Goal: Information Seeking & Learning: Check status

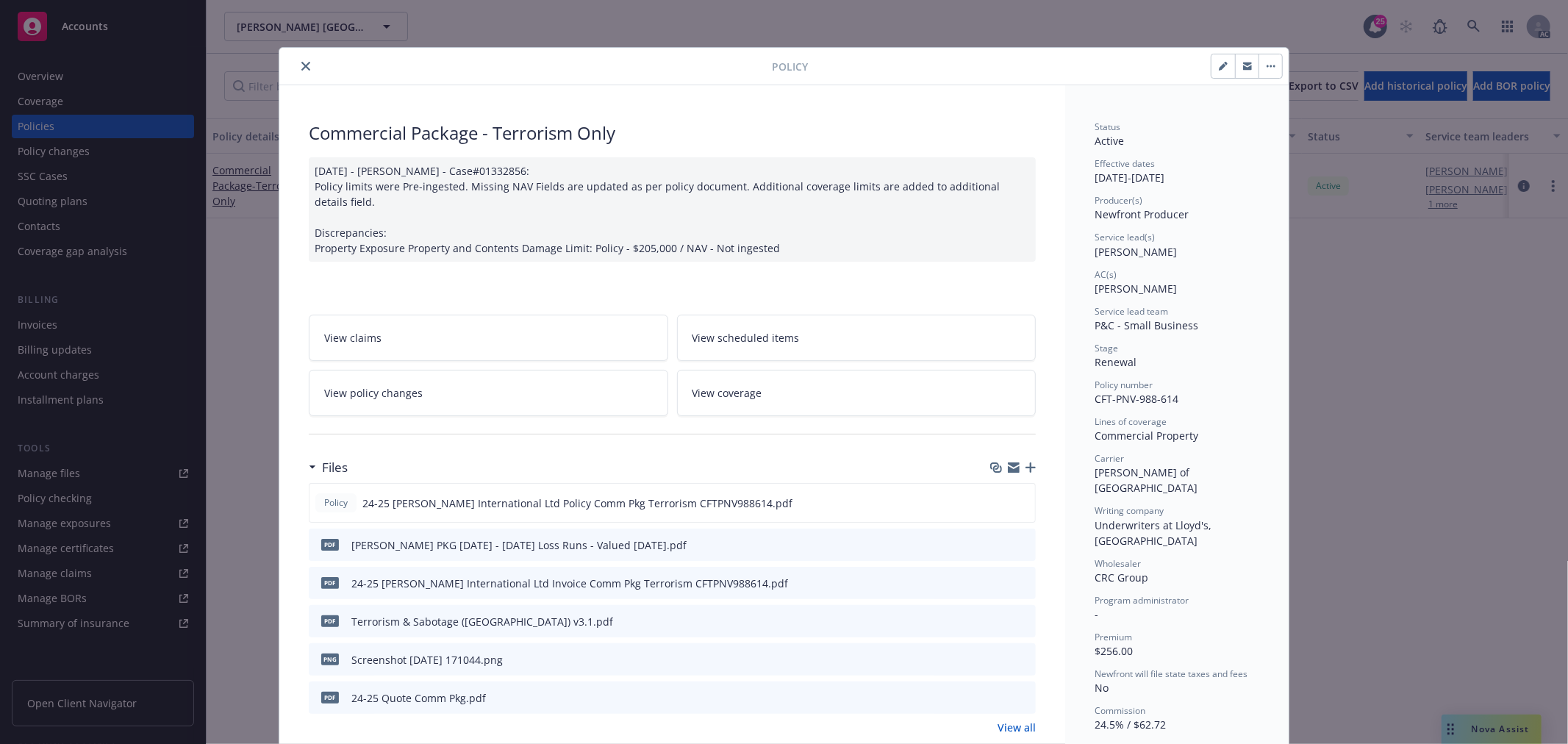
scroll to position [82, 0]
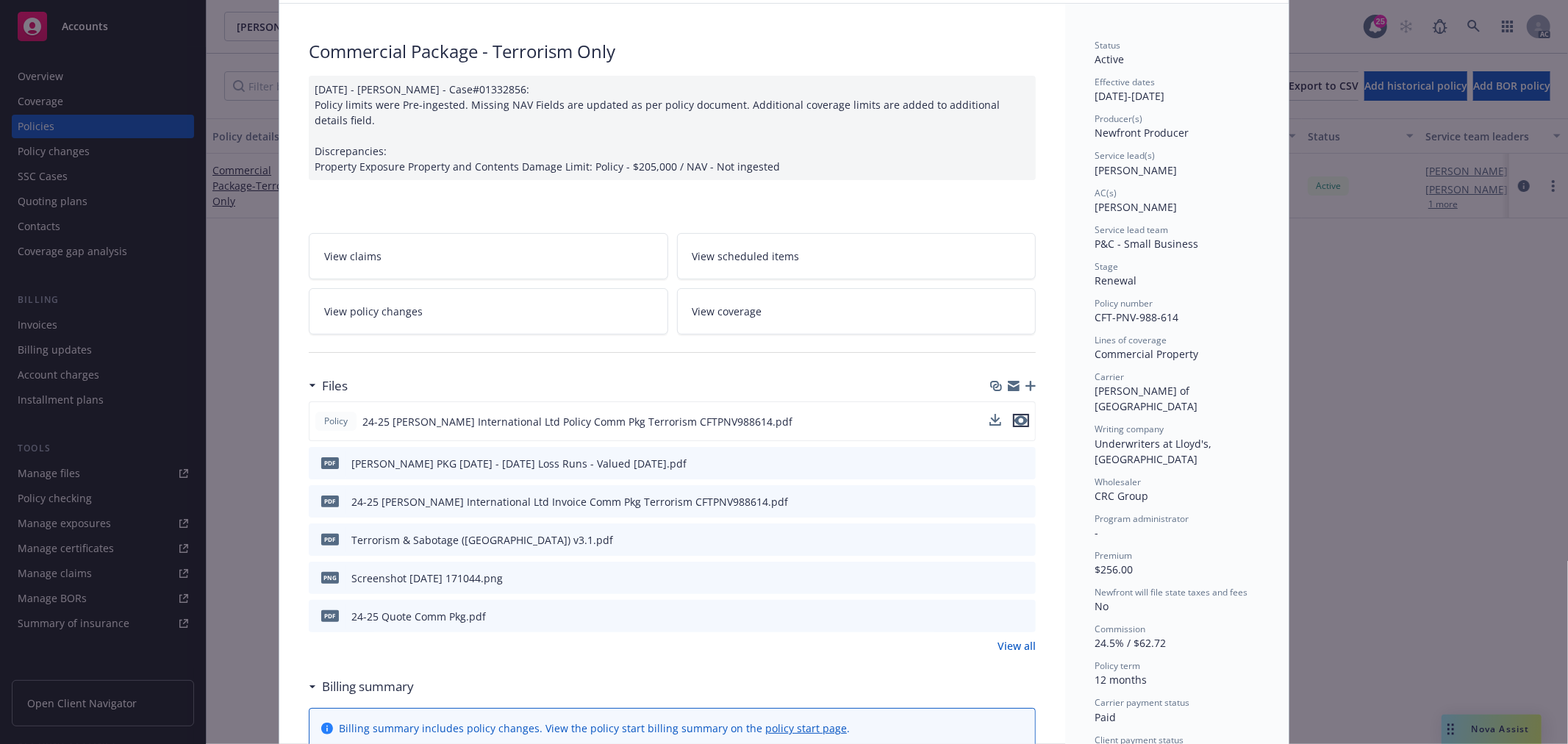
click at [1020, 422] on icon "preview file" at bounding box center [1021, 420] width 13 height 10
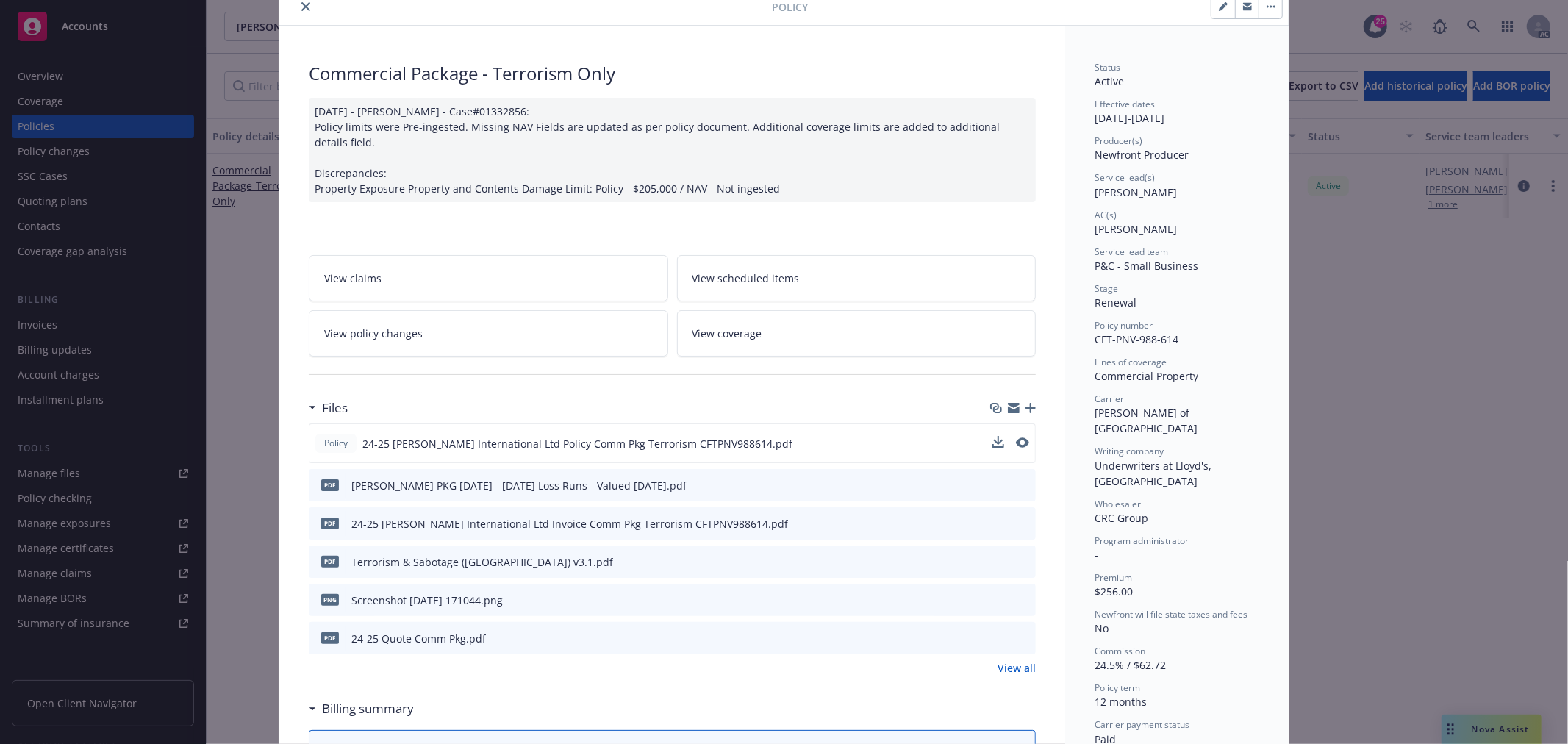
scroll to position [0, 0]
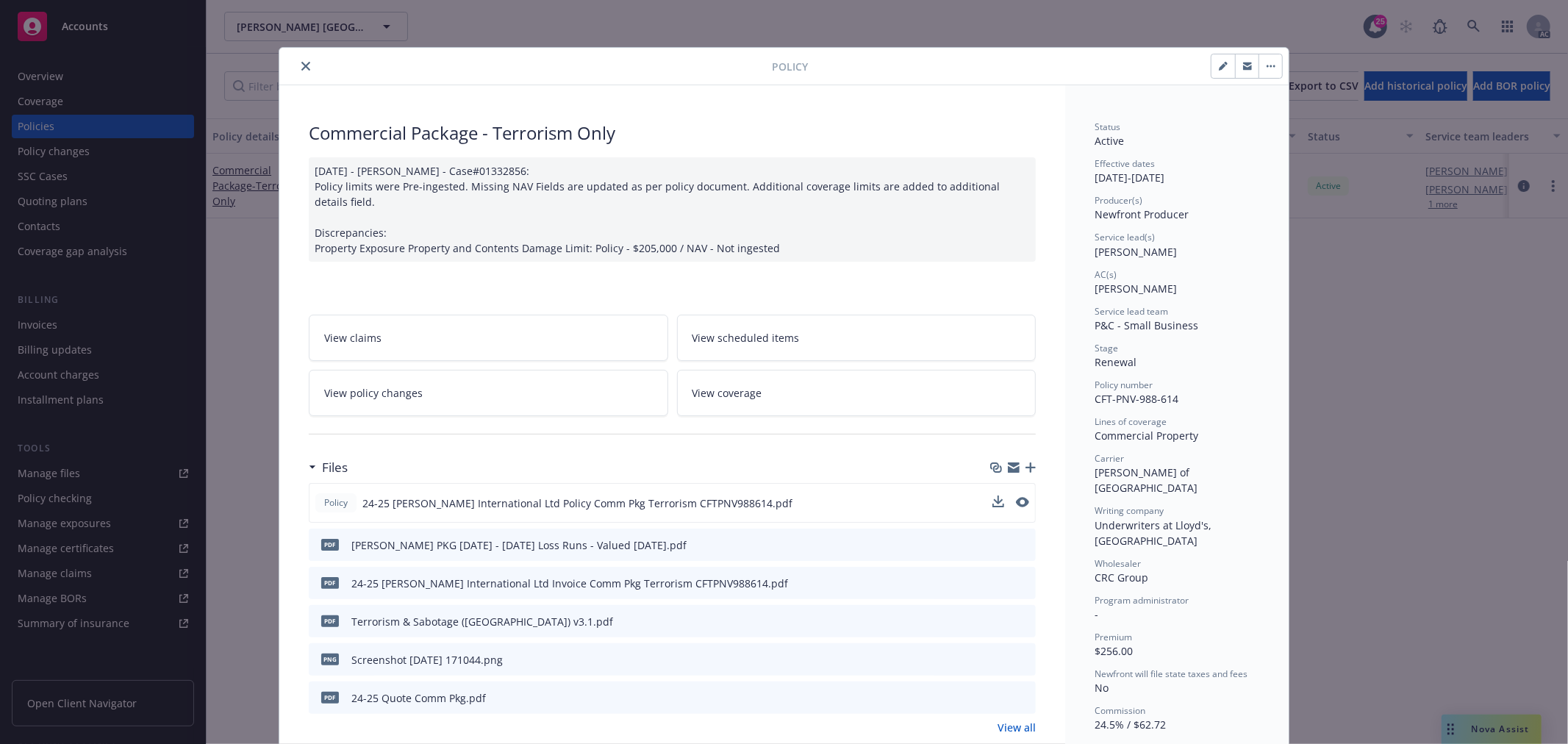
click at [301, 64] on icon "close" at bounding box center [306, 67] width 9 height 9
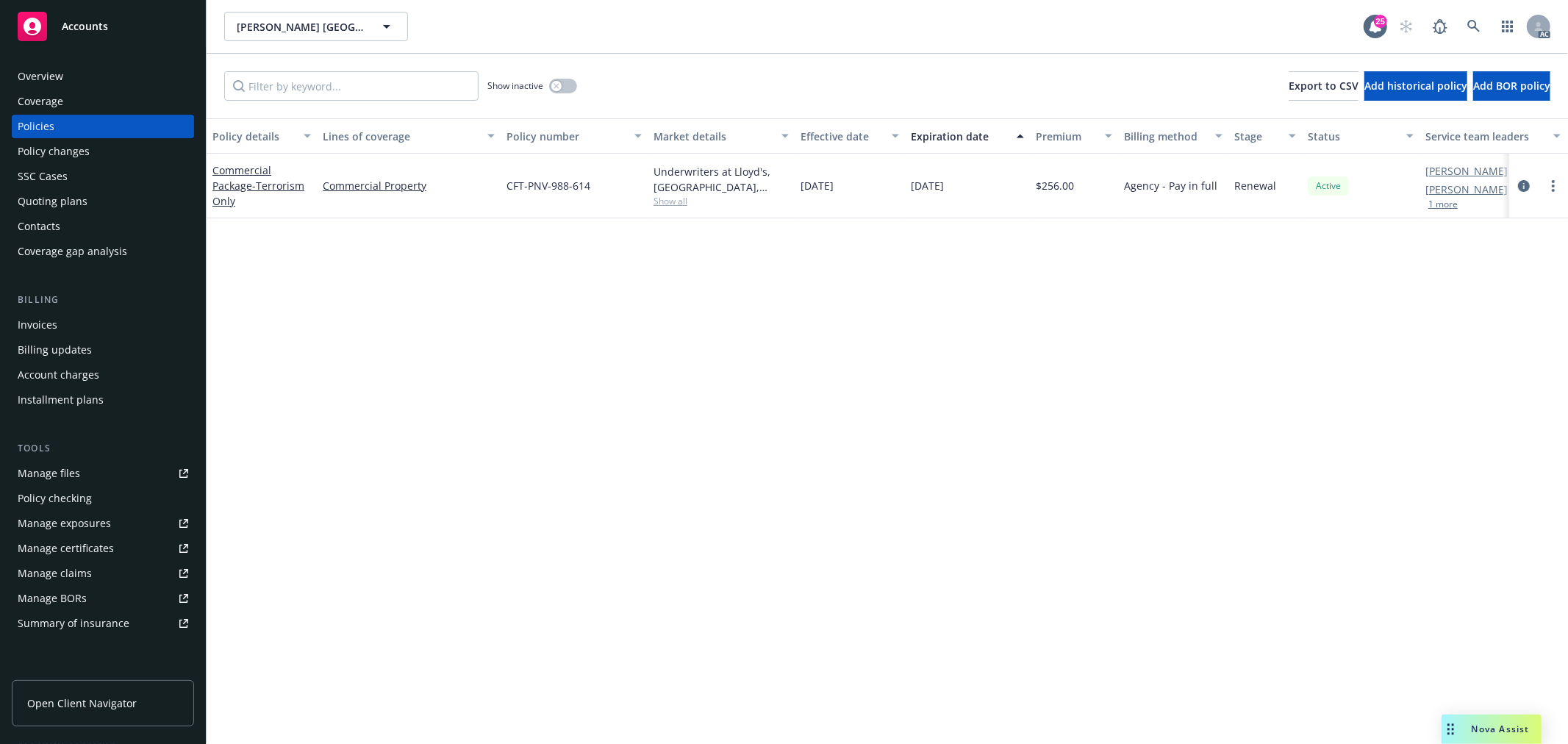
click at [1466, 733] on div "Nova Assist" at bounding box center [1500, 728] width 82 height 12
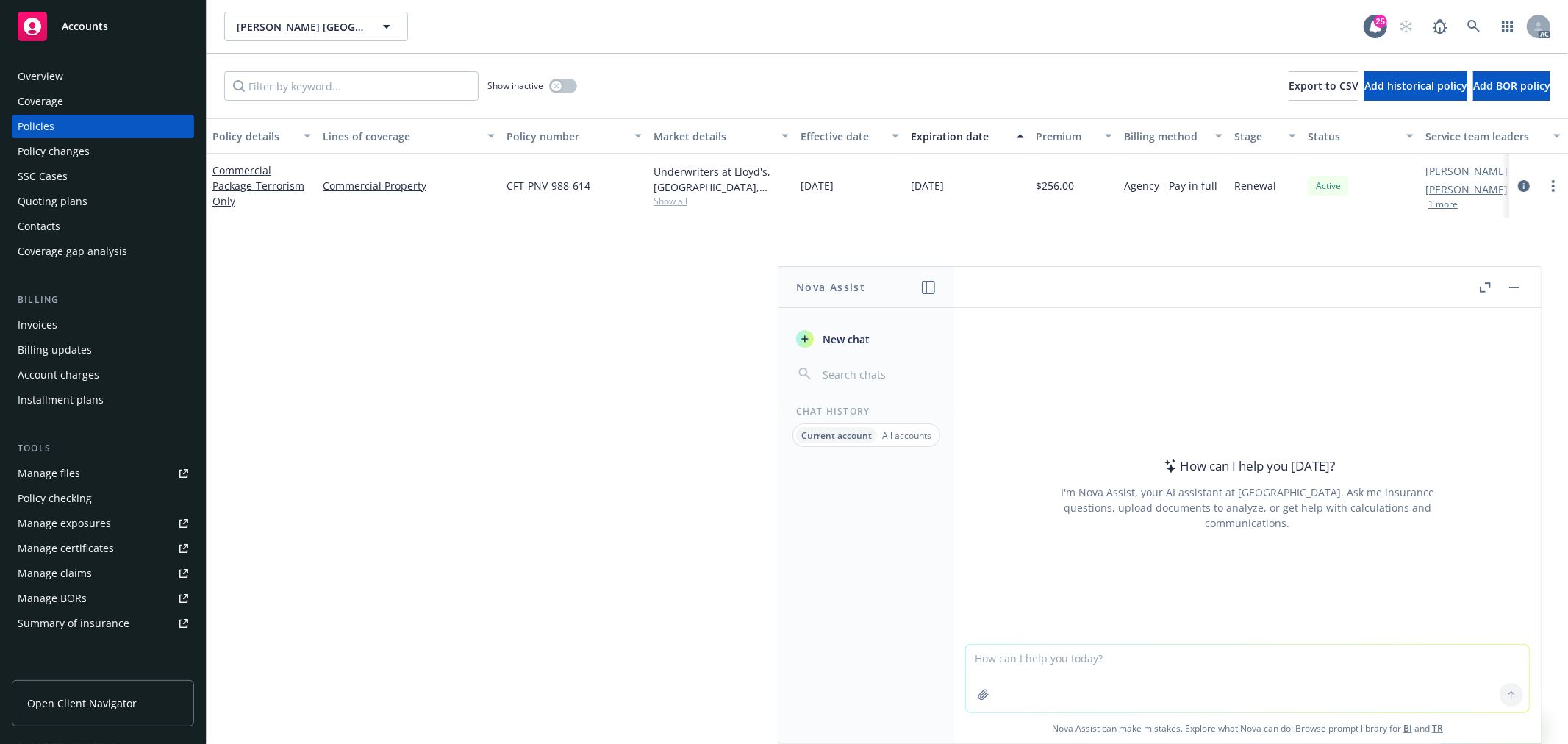
click at [1133, 672] on textarea at bounding box center [1247, 678] width 563 height 68
paste textarea "The Total Payable listed on the 1st page of the quote should be $380, but it sh…"
click at [1048, 661] on textarea "check grammarL The Total Payable listed on the 1st page of the quote should be …" at bounding box center [1247, 678] width 563 height 70
type textarea "check grammar: The Total Payable listed on the 1st page of the quote should be …"
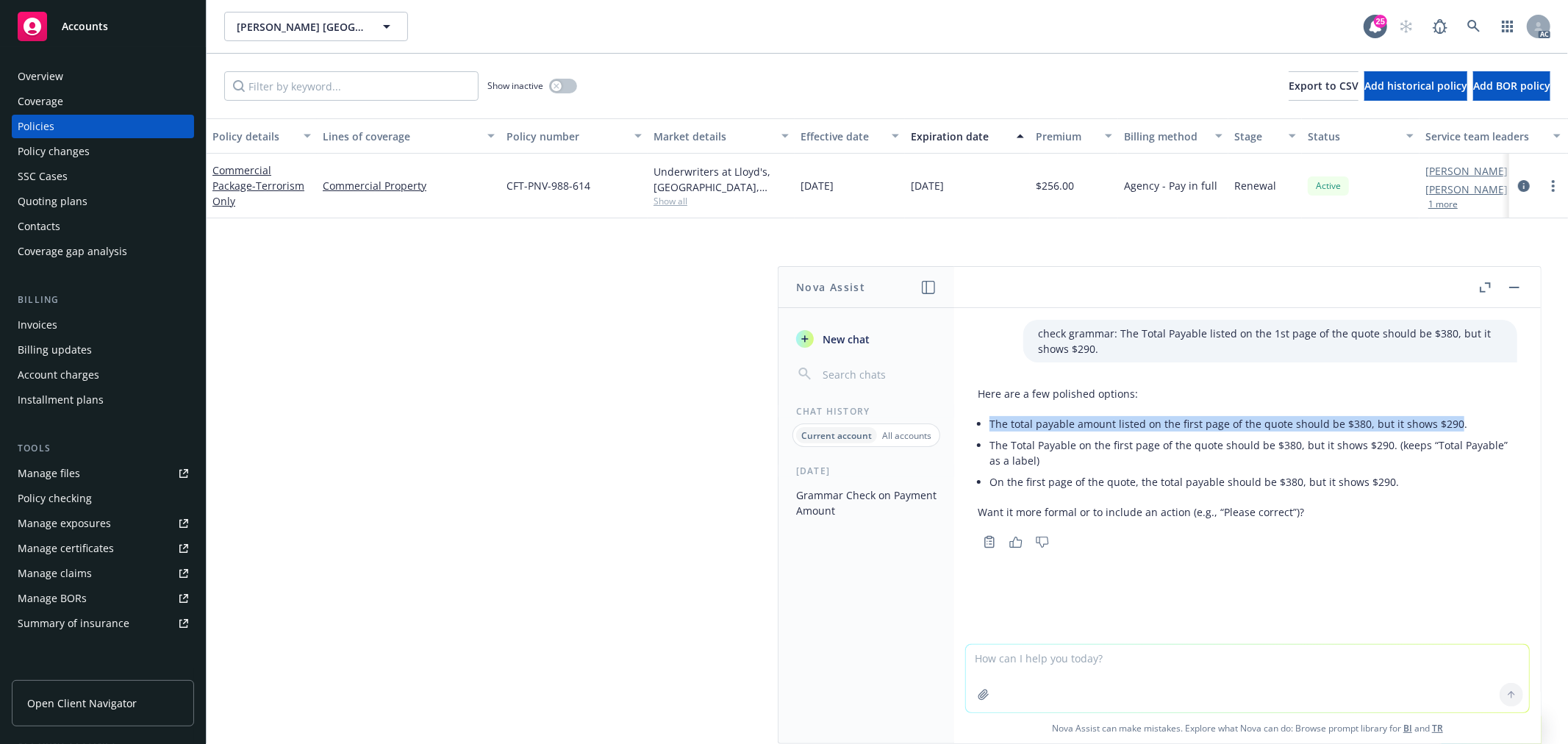
drag, startPoint x: 989, startPoint y: 421, endPoint x: 1448, endPoint y: 422, distance: 459.0
click at [1448, 422] on li "The total payable amount listed on the first page of the quote should be $380, …" at bounding box center [1253, 423] width 528 height 21
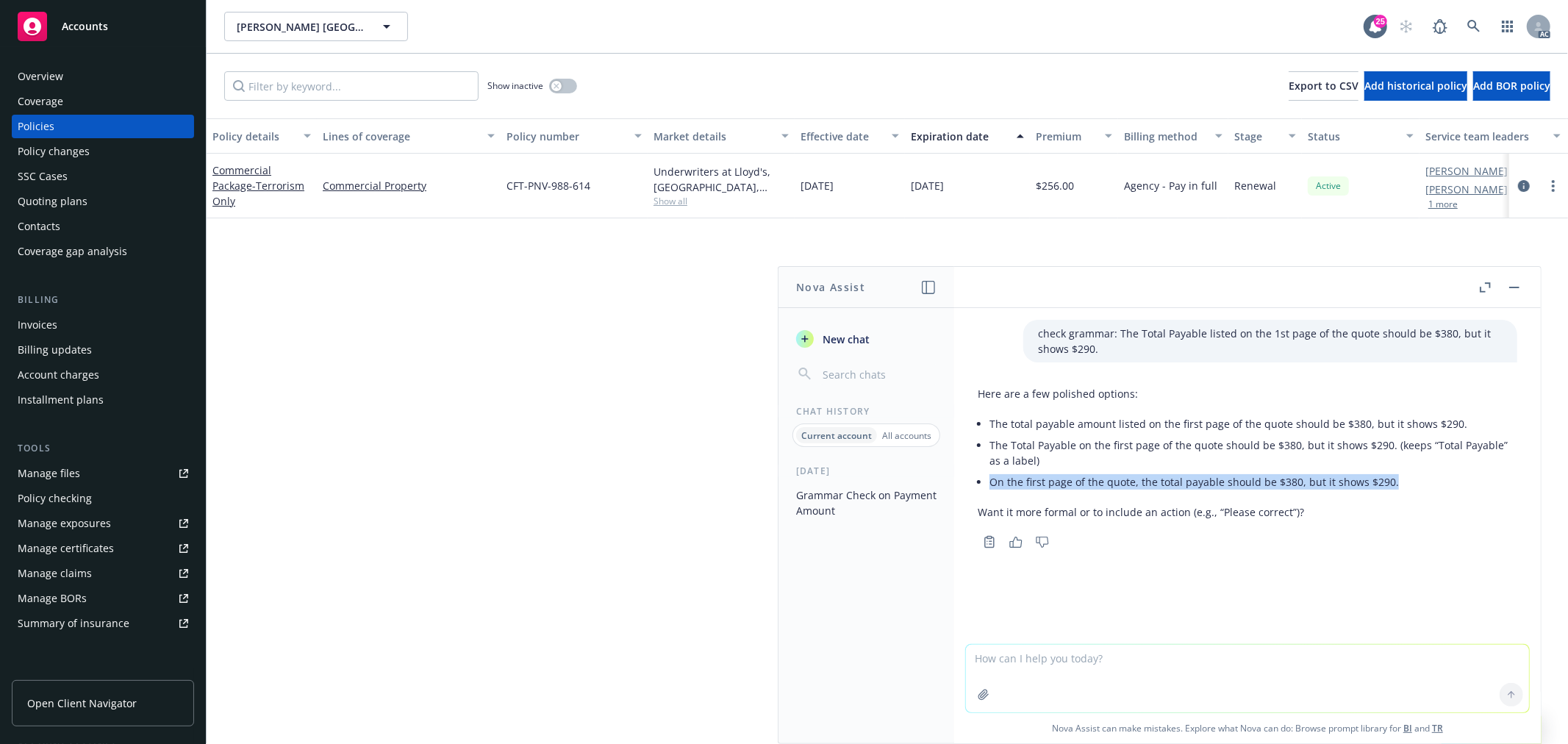
drag, startPoint x: 989, startPoint y: 482, endPoint x: 912, endPoint y: 321, distance: 178.5
click at [1401, 481] on li "On the first page of the quote, the total payable should be $380, but it shows …" at bounding box center [1253, 481] width 528 height 21
copy li "On the first page of the quote, the total payable should be $380, but it shows …"
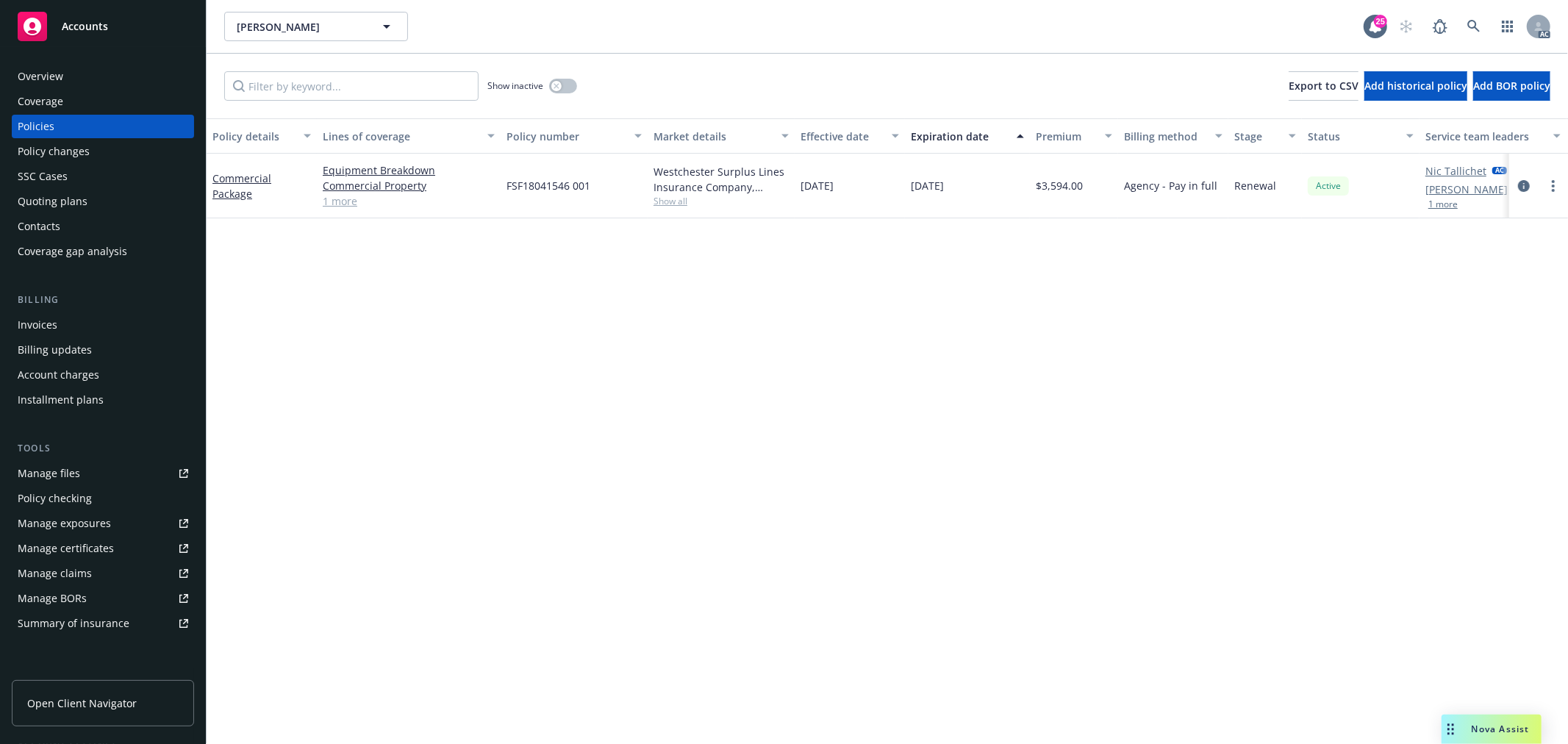
click at [597, 607] on div "Policy details Lines of coverage Policy number Market details Effective date Ex…" at bounding box center [887, 431] width 1361 height 626
click at [241, 189] on link "Commercial Package" at bounding box center [241, 186] width 58 height 30
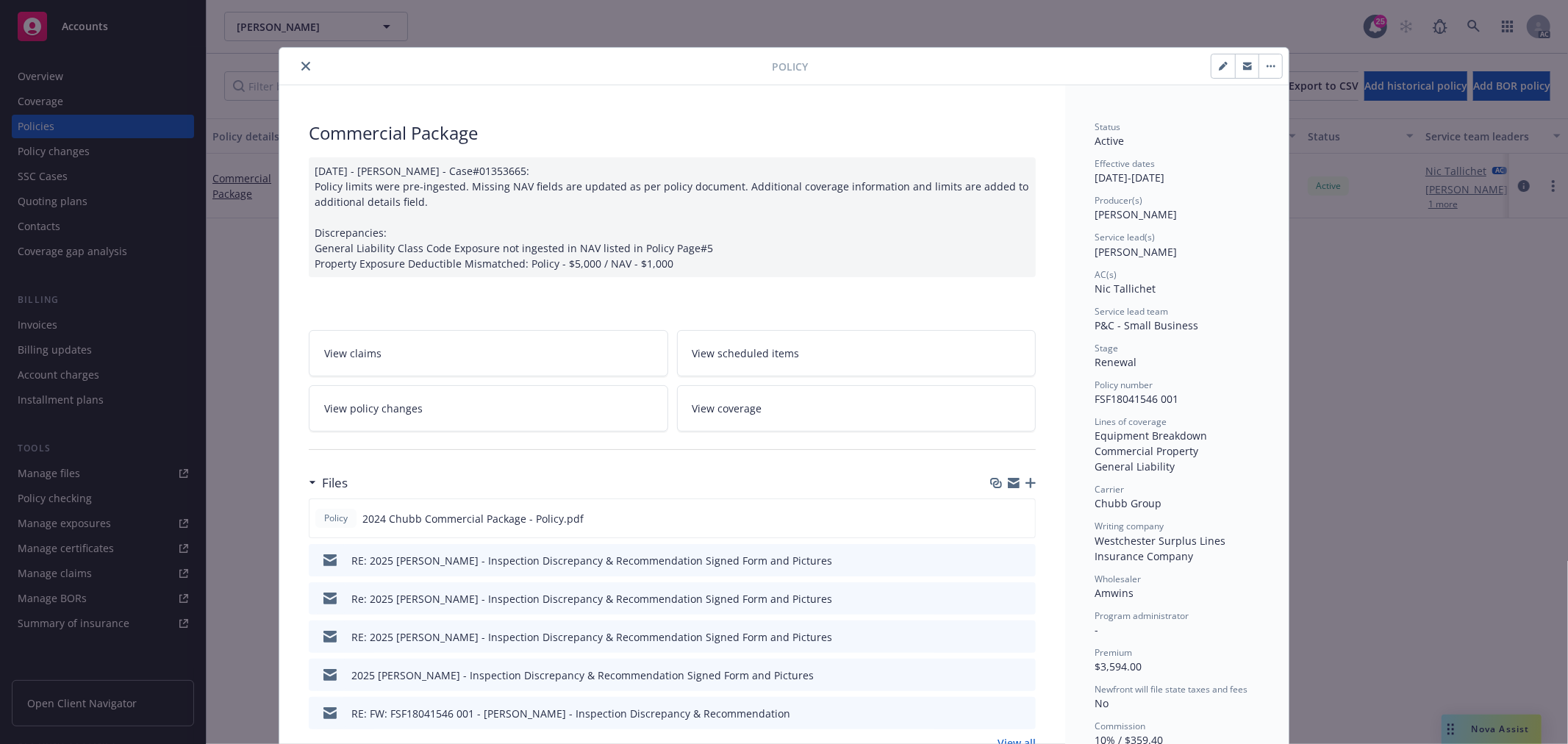
click at [541, 409] on link "View policy changes" at bounding box center [489, 408] width 360 height 46
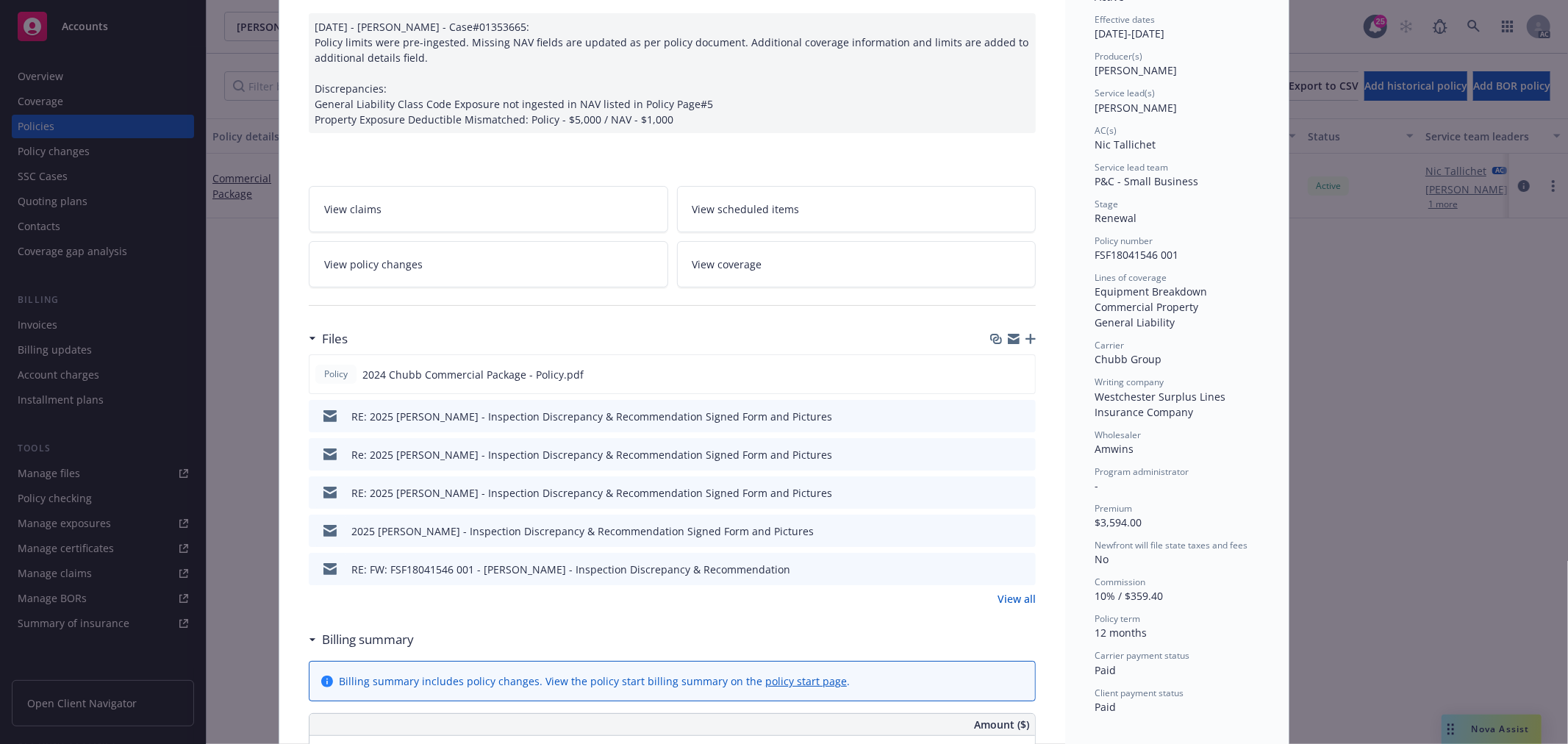
scroll to position [208, 0]
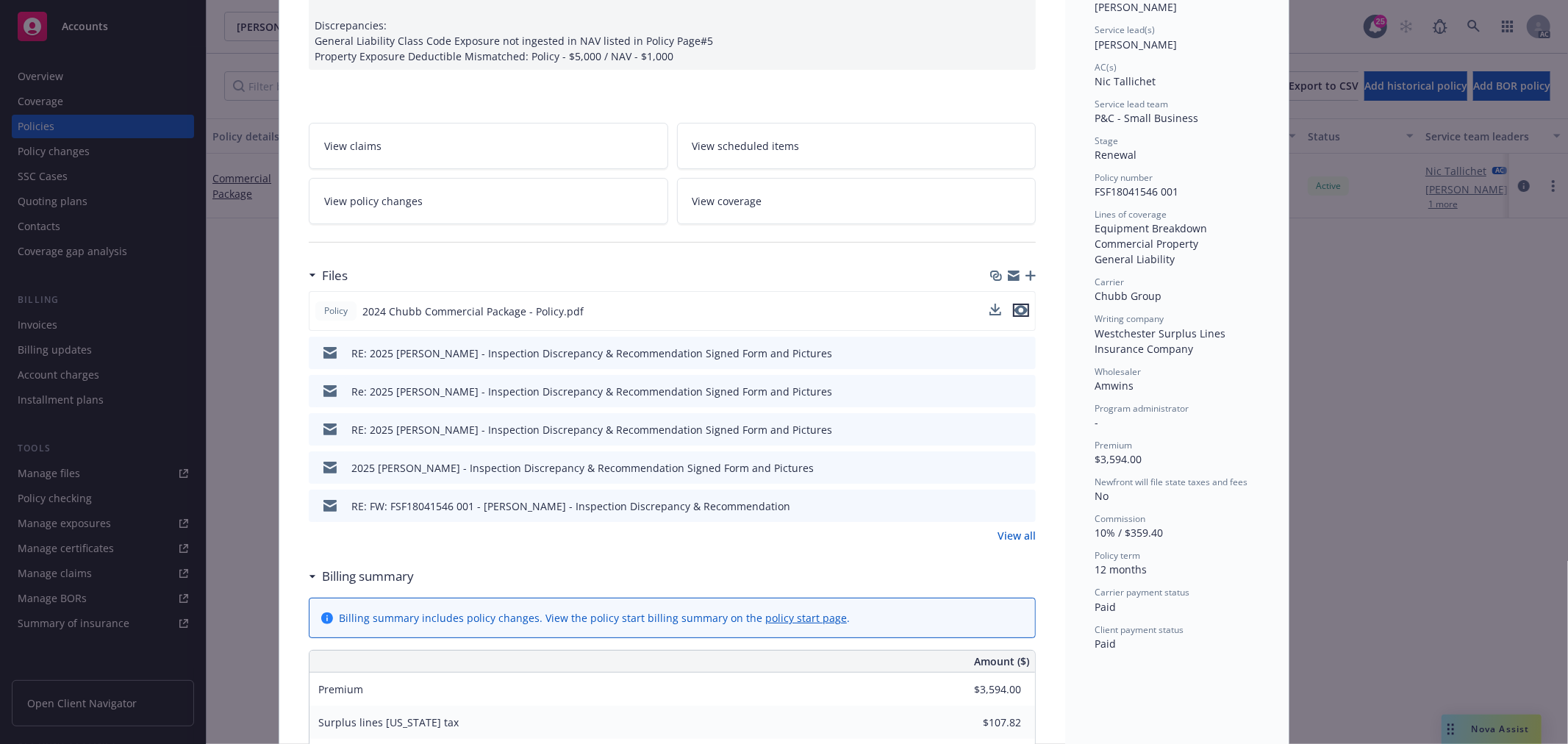
click at [1015, 310] on icon "preview file" at bounding box center [1021, 310] width 13 height 10
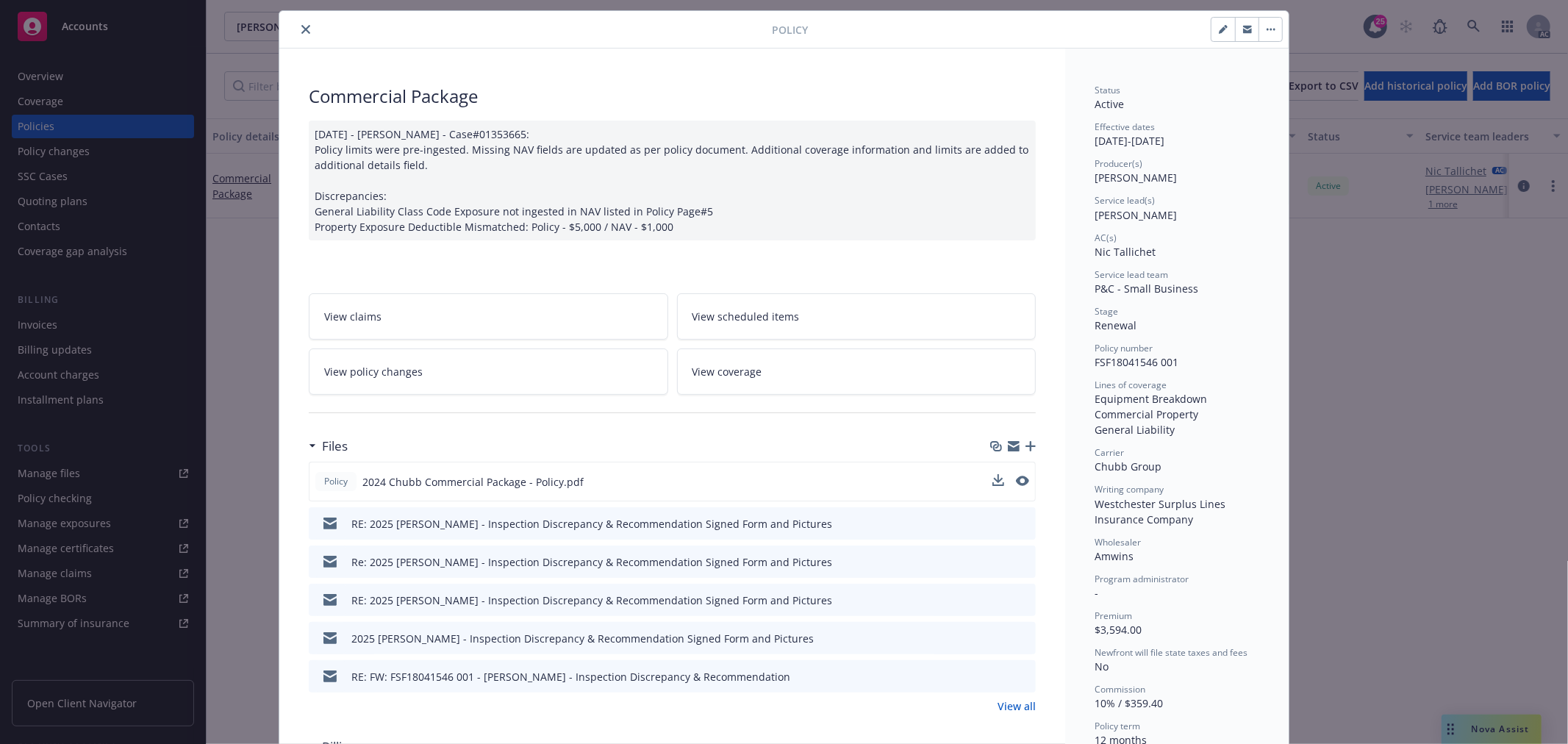
scroll to position [0, 0]
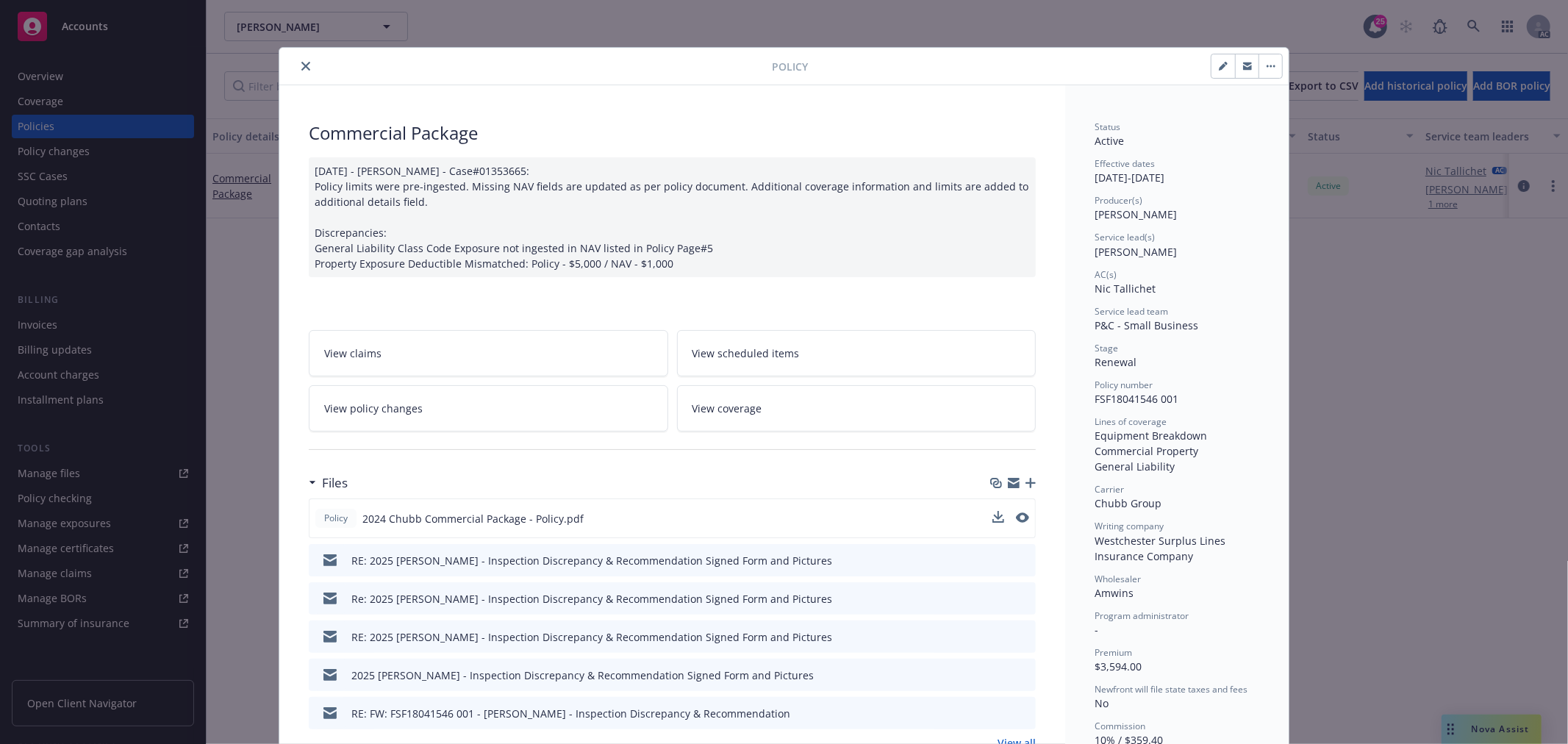
click at [301, 68] on icon "close" at bounding box center [306, 67] width 9 height 9
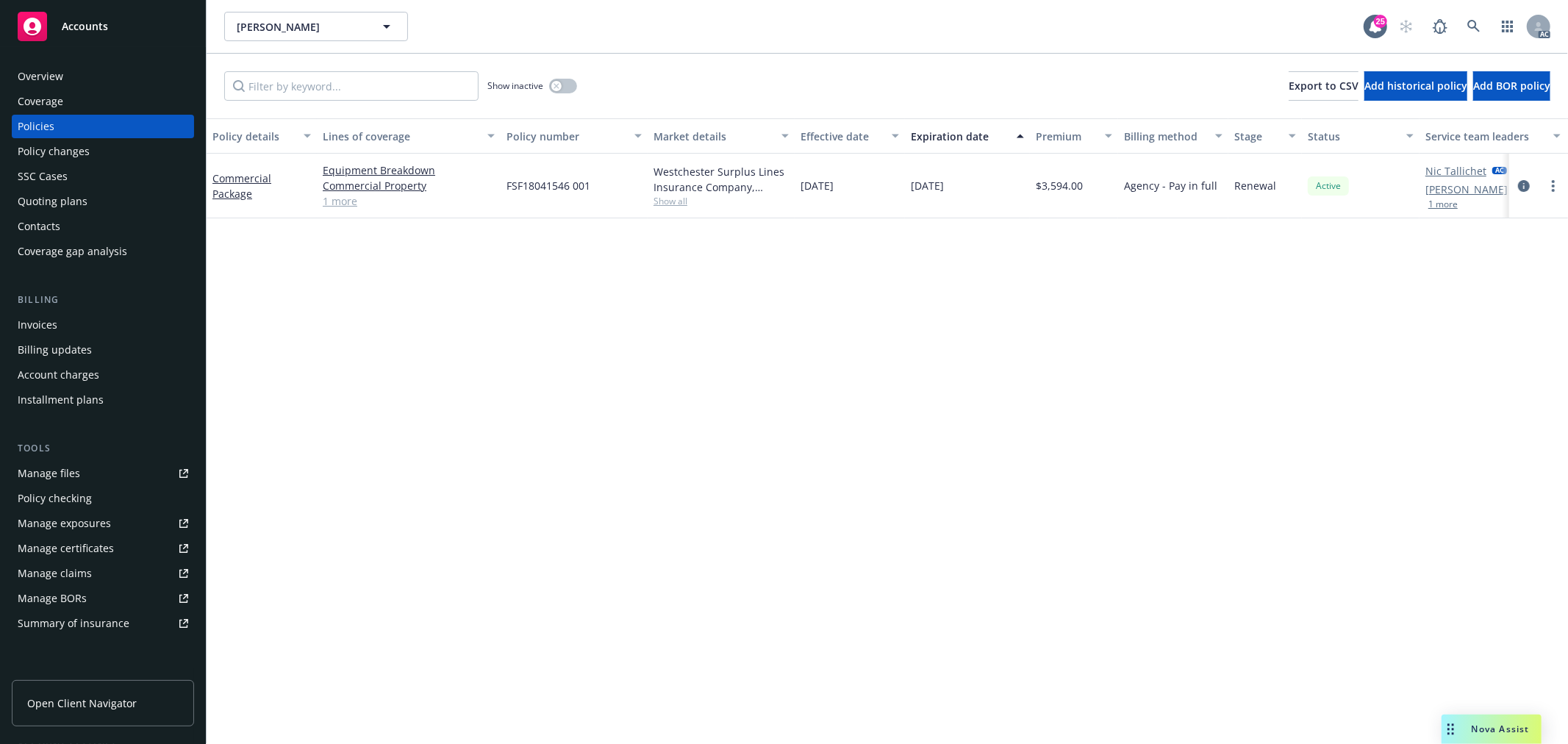
click at [343, 199] on link "1 more" at bounding box center [408, 200] width 172 height 16
click at [236, 184] on link "Commercial Package" at bounding box center [241, 194] width 58 height 30
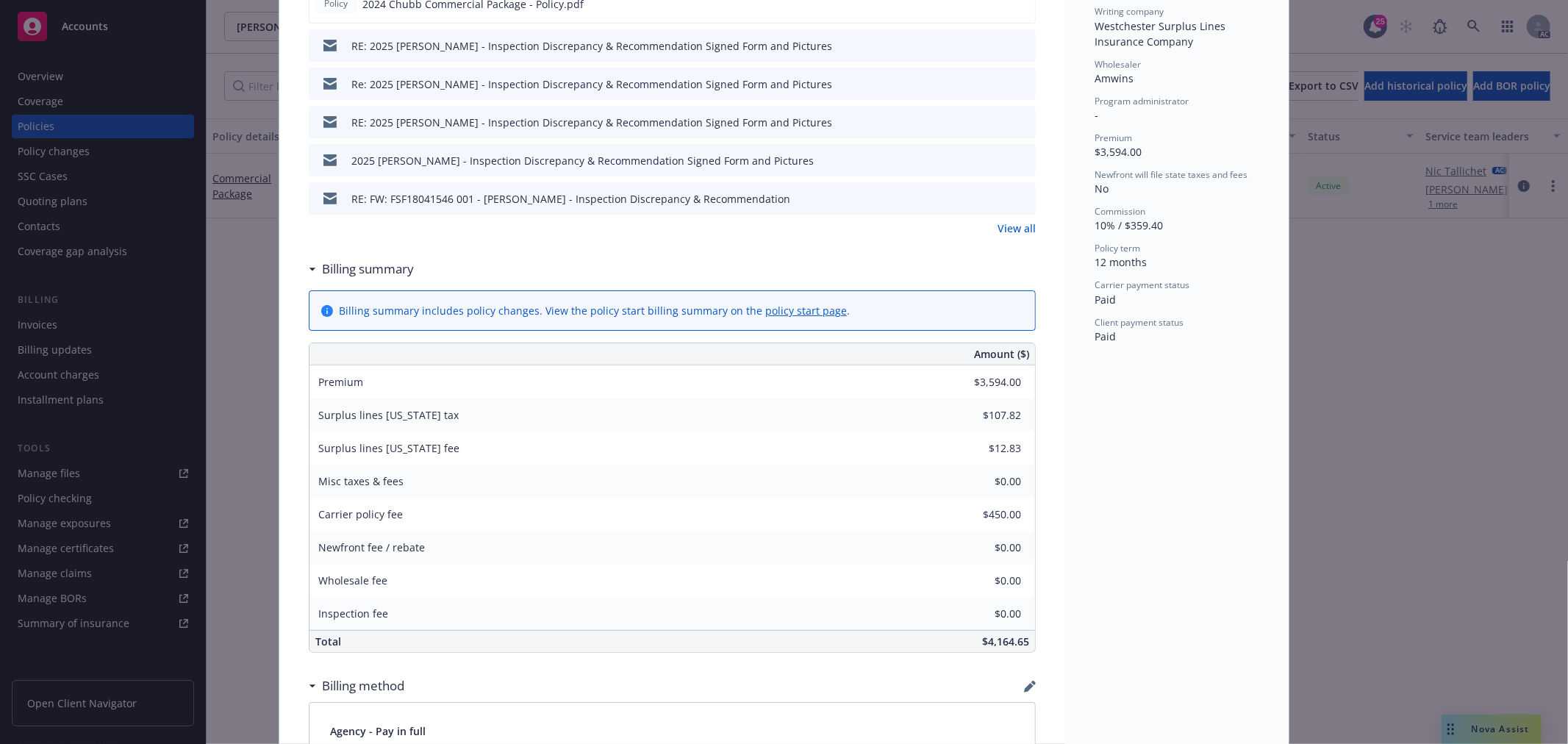
scroll to position [615, 0]
